Goal: Task Accomplishment & Management: Use online tool/utility

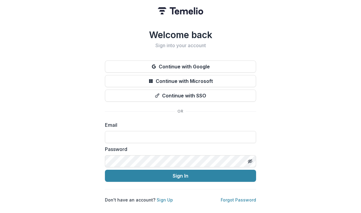
scroll to position [77, 0]
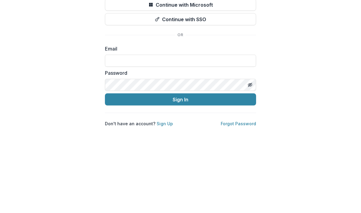
type input "**********"
click at [181, 170] on button "Sign In" at bounding box center [180, 176] width 151 height 12
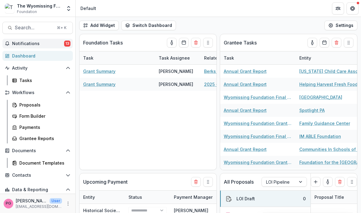
click at [64, 43] on span "Notifications" at bounding box center [38, 43] width 52 height 5
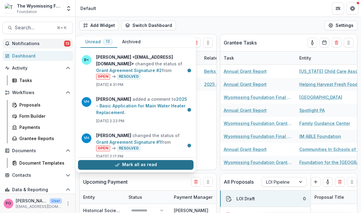
click at [149, 167] on button "Mark all as read" at bounding box center [136, 165] width 116 height 10
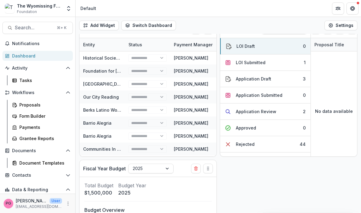
scroll to position [129, 0]
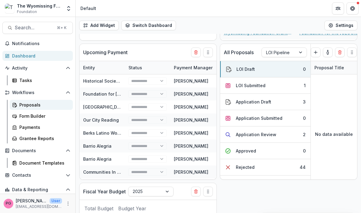
click at [36, 104] on div "Proposals" at bounding box center [43, 105] width 49 height 6
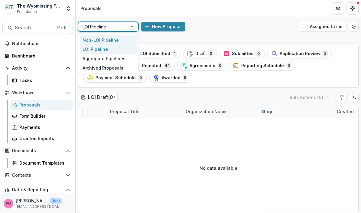
click at [110, 43] on div "Non-LOI Pipeline" at bounding box center [108, 39] width 57 height 9
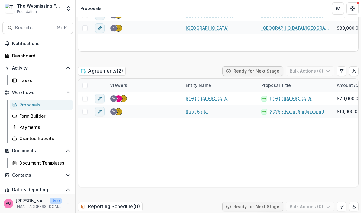
scroll to position [692, 0]
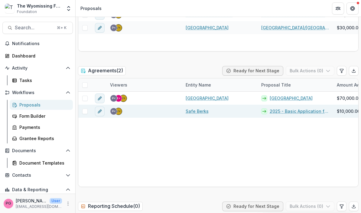
click at [275, 113] on link "2025 - Basic Application for Main Water Heater Replacement" at bounding box center [300, 111] width 60 height 6
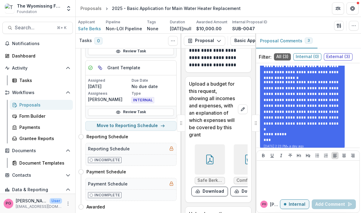
scroll to position [3238, 0]
